Goal: Navigation & Orientation: Understand site structure

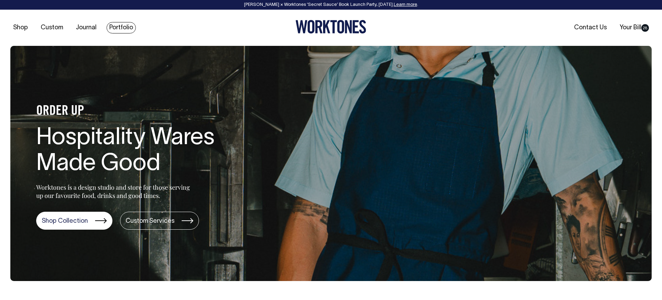
click at [119, 28] on link "Portfolio" at bounding box center [121, 27] width 29 height 11
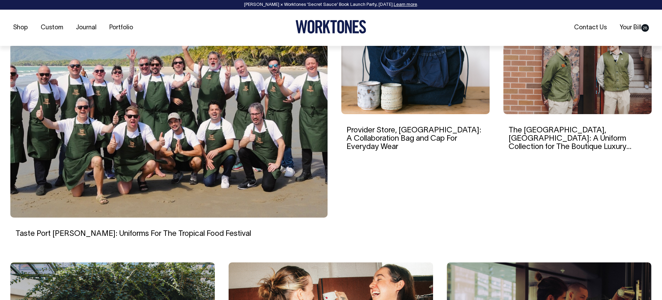
click at [161, 126] on img at bounding box center [168, 119] width 317 height 197
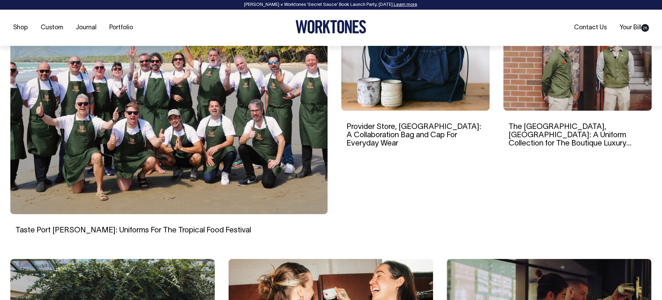
scroll to position [236, 0]
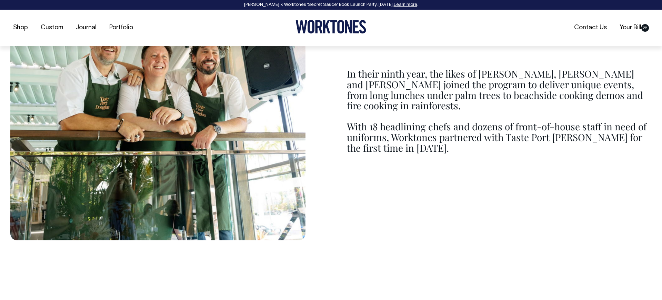
scroll to position [854, 0]
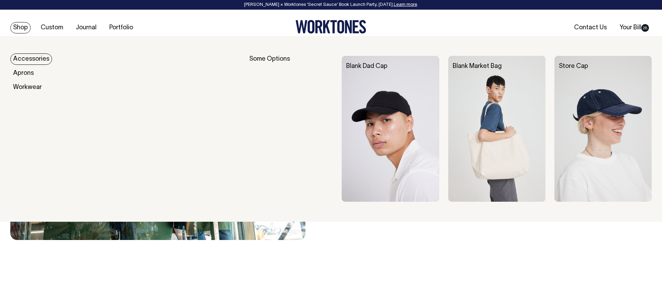
click at [24, 31] on link "Shop" at bounding box center [20, 27] width 20 height 11
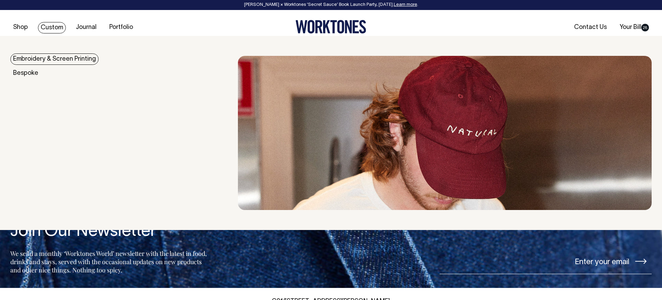
click at [49, 30] on link "Custom" at bounding box center [52, 27] width 28 height 11
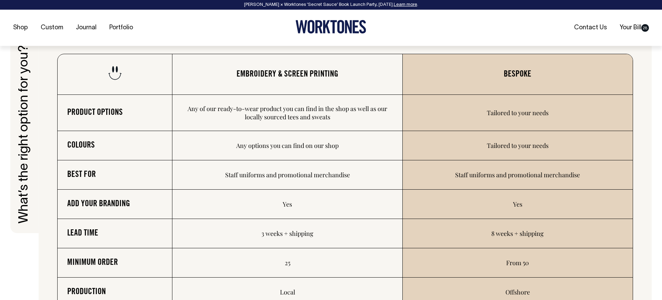
scroll to position [1106, 0]
drag, startPoint x: 85, startPoint y: 82, endPoint x: 508, endPoint y: 95, distance: 424.1
click at [530, 88] on tr "Embroidery & Screen Printing Bespoke" at bounding box center [345, 74] width 575 height 41
drag, startPoint x: 508, startPoint y: 95, endPoint x: 446, endPoint y: 99, distance: 62.6
click at [508, 95] on td "Tailored to your needs" at bounding box center [518, 113] width 230 height 36
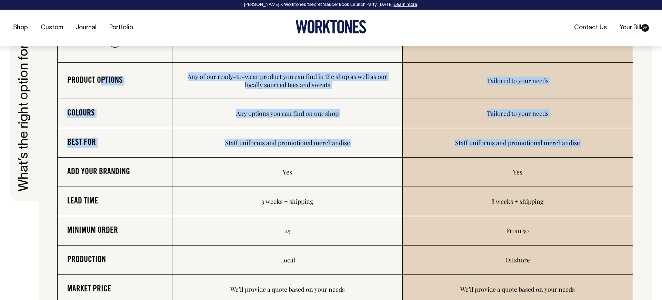
scroll to position [1138, 0]
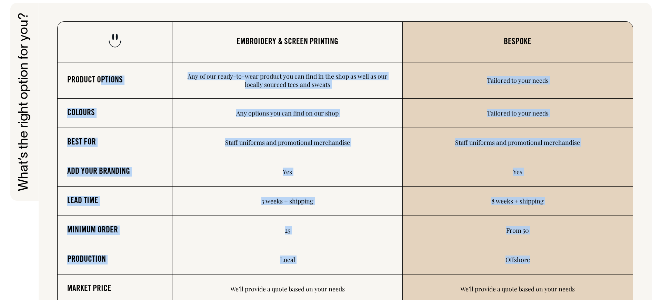
drag, startPoint x: 101, startPoint y: 79, endPoint x: 446, endPoint y: 207, distance: 367.9
click at [483, 266] on tbody "Product options Any of our ready-to-wear product you can find in the shop as we…" at bounding box center [345, 201] width 575 height 279
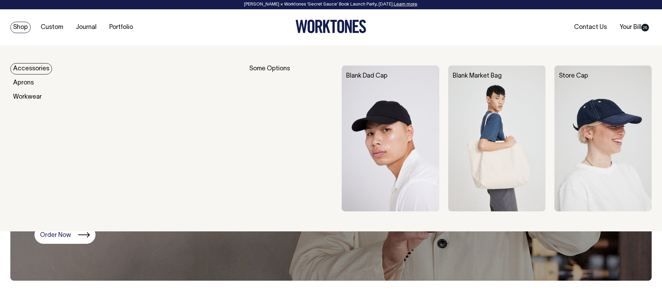
scroll to position [0, 0]
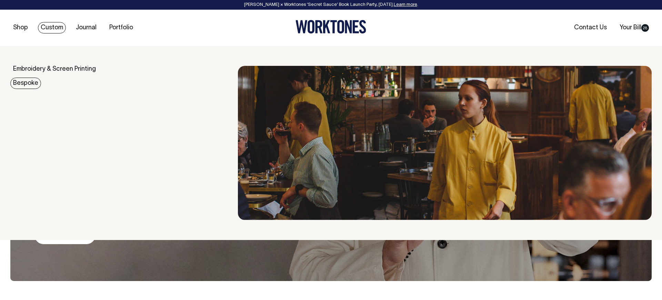
click at [29, 85] on link "Bespoke" at bounding box center [25, 83] width 31 height 11
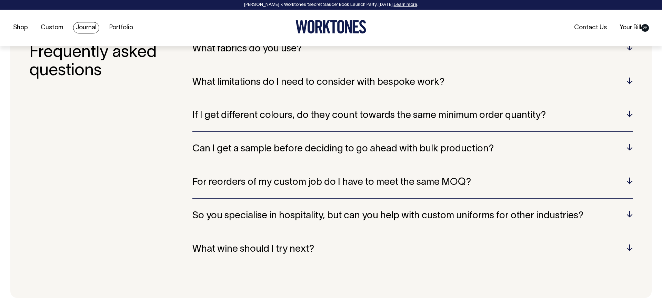
click at [87, 25] on link "Journal" at bounding box center [86, 27] width 26 height 11
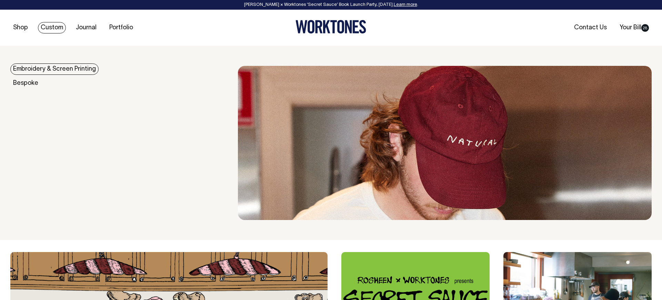
click at [317, 25] on icon at bounding box center [319, 26] width 7 height 13
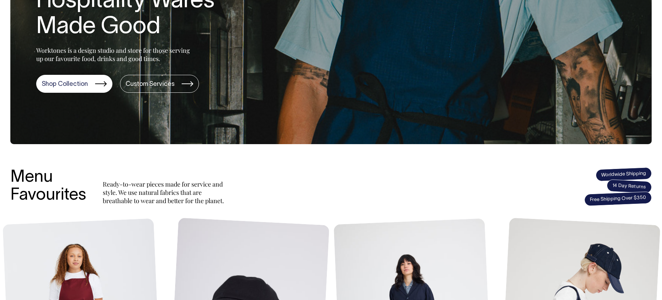
scroll to position [137, 0]
